Goal: Find specific page/section: Find specific page/section

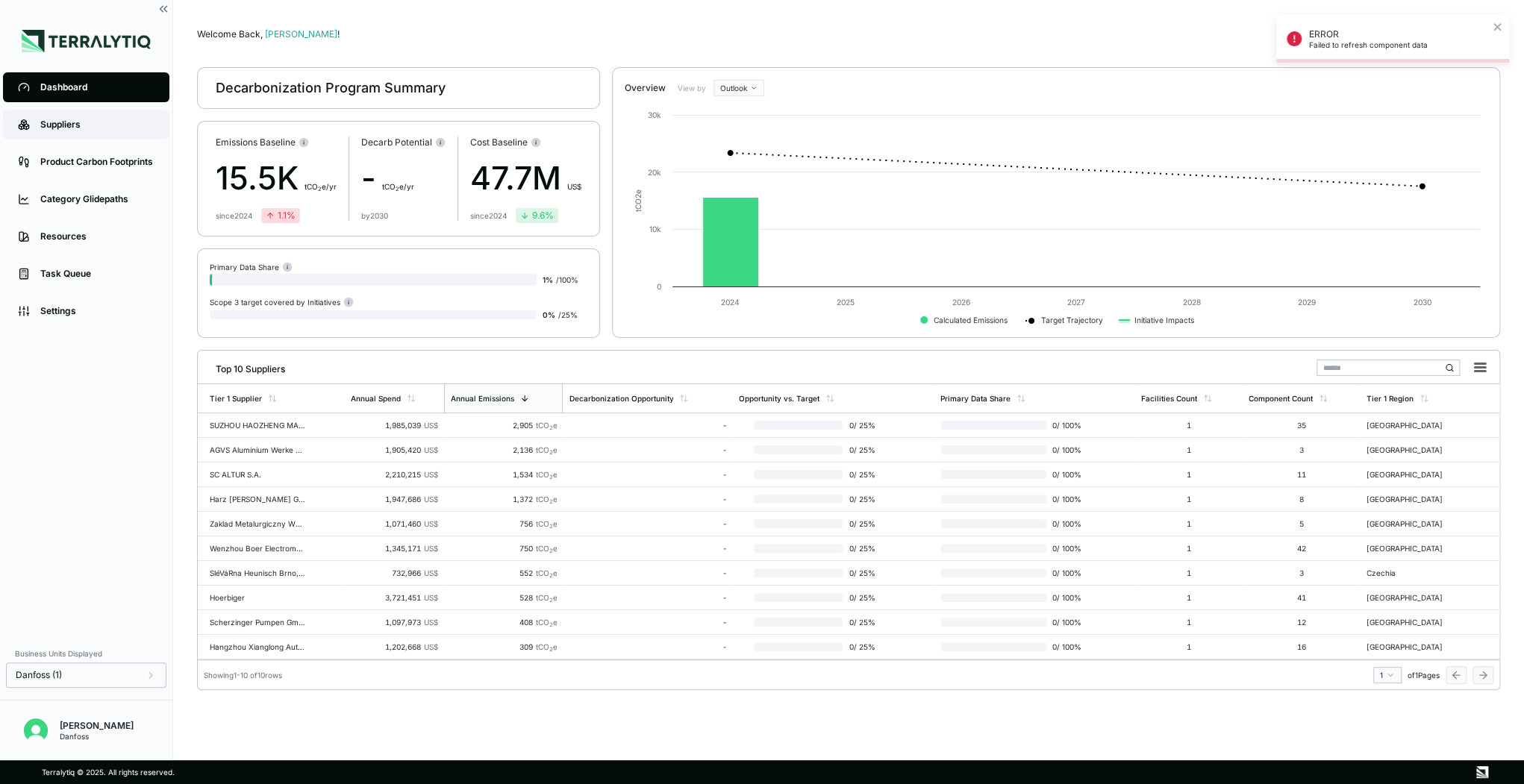
click at [73, 125] on div "Suppliers" at bounding box center [97, 124] width 114 height 12
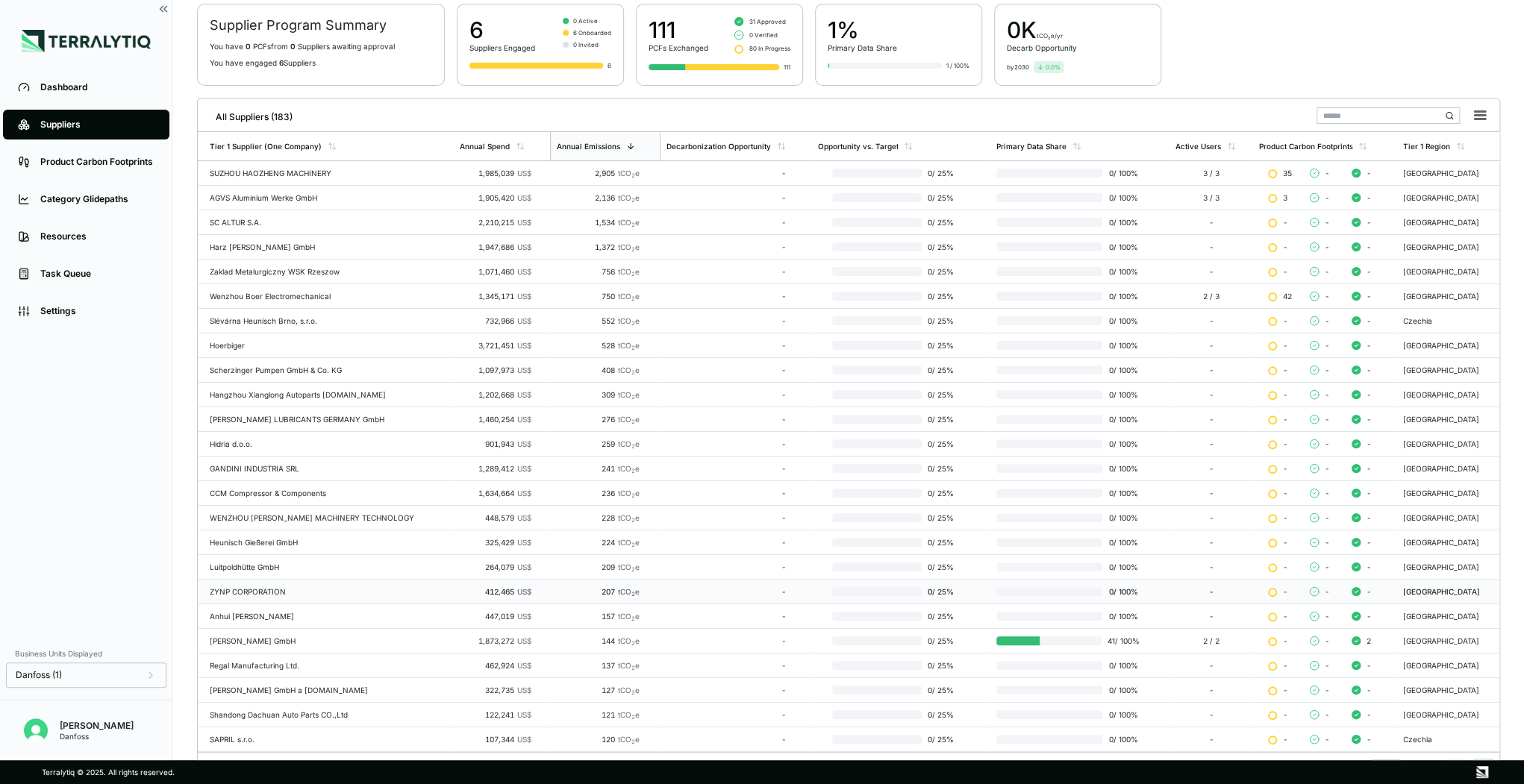
scroll to position [119, 0]
click at [935, 634] on span "0 / 25 %" at bounding box center [942, 638] width 39 height 9
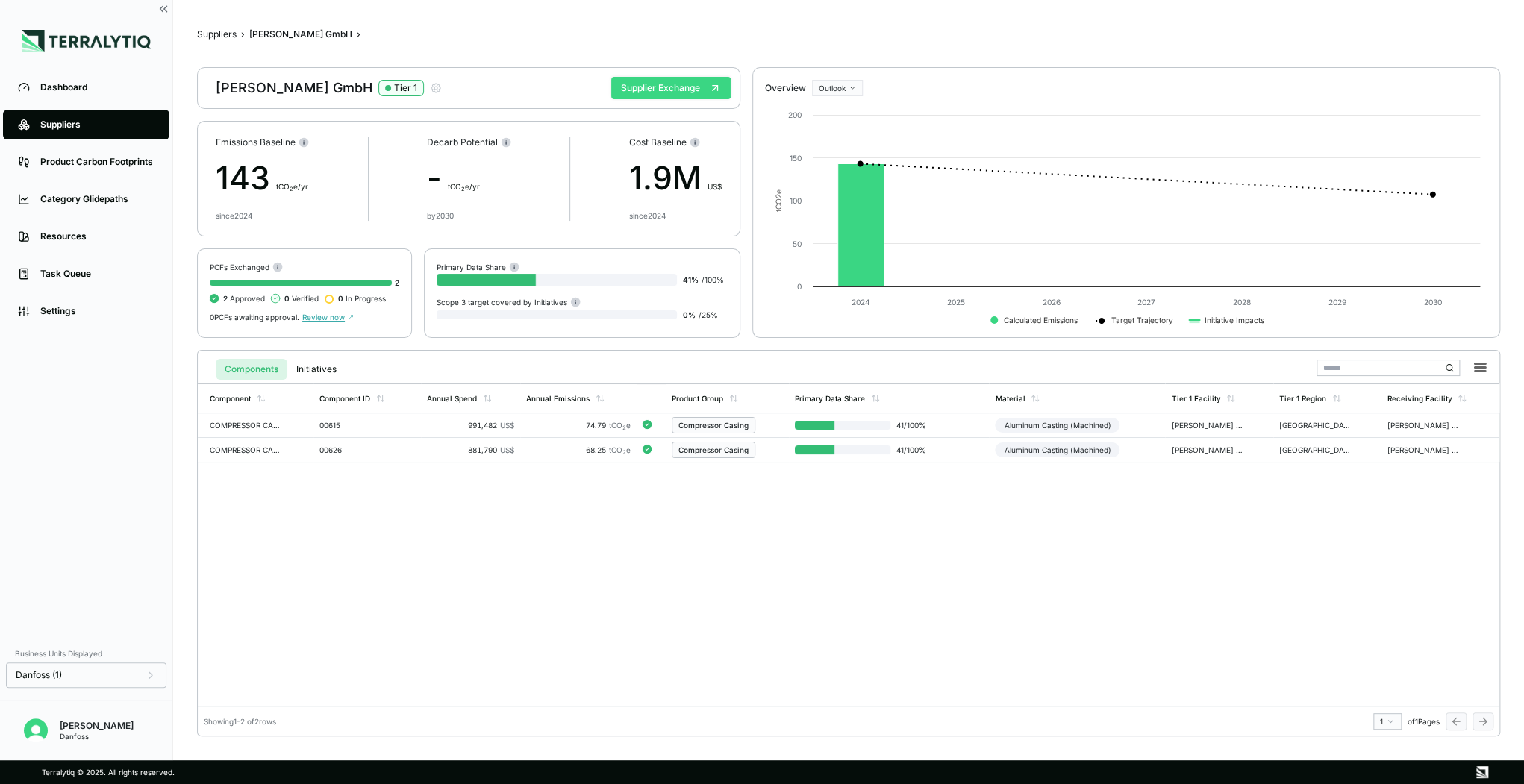
click at [686, 88] on button "Supplier Exchange" at bounding box center [670, 88] width 119 height 22
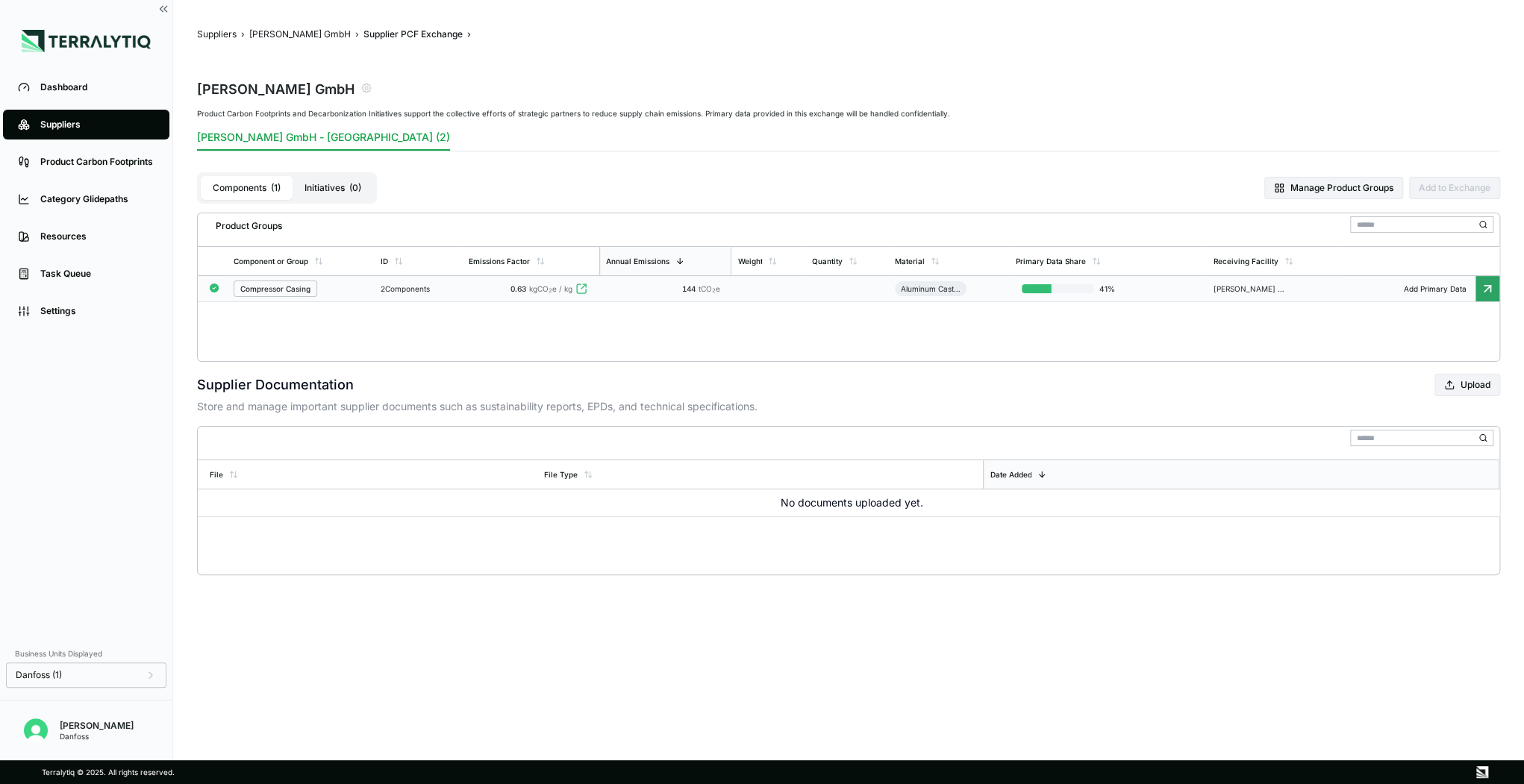
click at [583, 286] on icon at bounding box center [581, 289] width 12 height 12
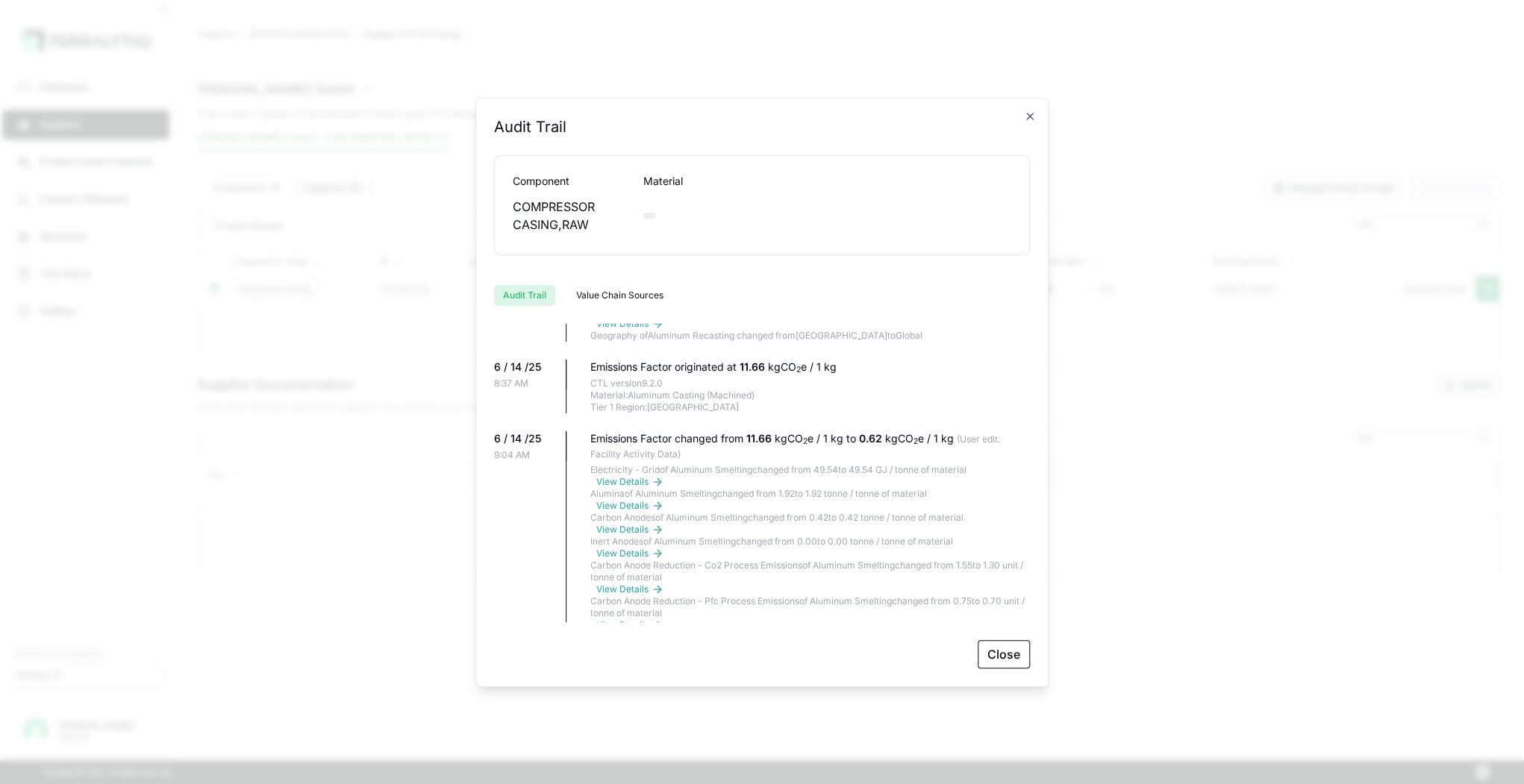
scroll to position [836, 0]
